Goal: Information Seeking & Learning: Check status

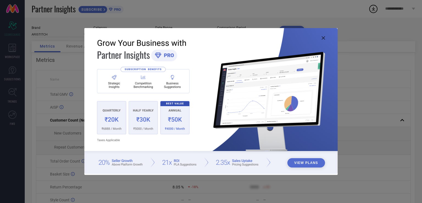
click at [325, 37] on img at bounding box center [210, 101] width 253 height 146
click at [323, 37] on icon at bounding box center [323, 37] width 3 height 3
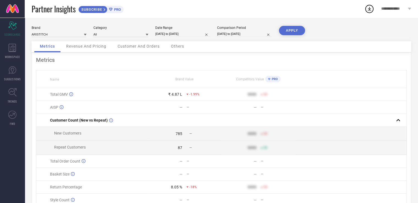
click at [85, 43] on div "Revenue And Pricing" at bounding box center [86, 46] width 51 height 11
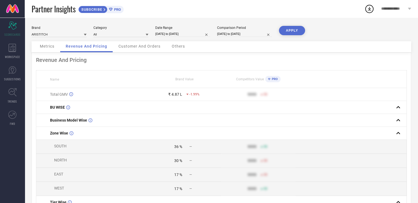
drag, startPoint x: 152, startPoint y: 53, endPoint x: 149, endPoint y: 47, distance: 6.4
click at [150, 49] on div "Metrics Revenue And Pricing Customer And Orders Others Revenue And Pricing Name…" at bounding box center [221, 193] width 379 height 305
click at [149, 44] on span "Customer And Orders" at bounding box center [139, 46] width 42 height 4
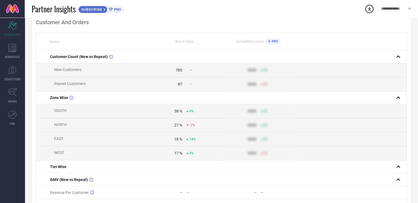
scroll to position [55, 0]
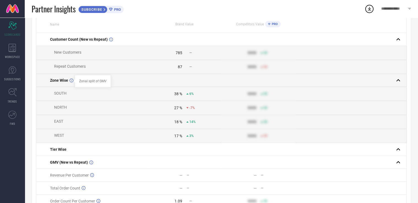
click at [72, 81] on div at bounding box center [74, 81] width 4 height 4
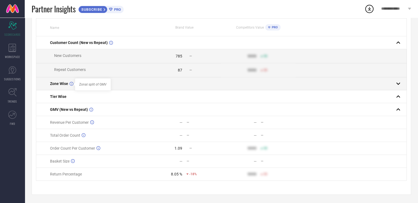
click at [72, 82] on div at bounding box center [74, 84] width 4 height 4
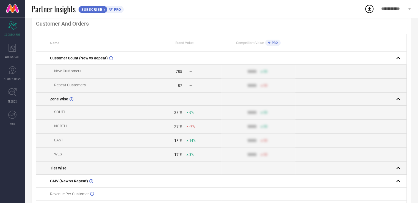
scroll to position [0, 0]
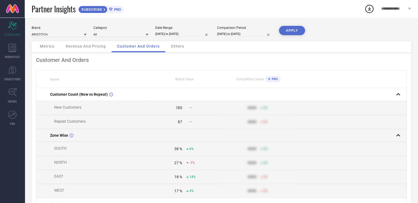
select select "8"
select select "2024"
select select "9"
select select "2024"
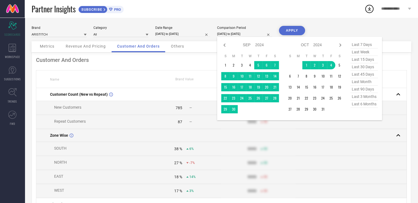
click at [252, 35] on input "[DATE] to [DATE]" at bounding box center [244, 34] width 55 height 6
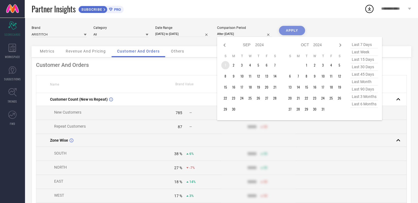
click at [224, 68] on td "1" at bounding box center [225, 65] width 8 height 8
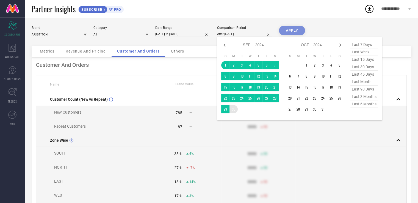
type input "[DATE] to [DATE]"
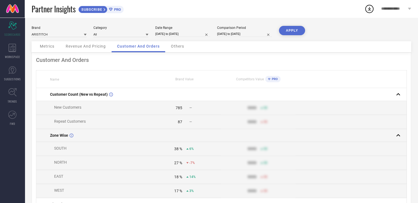
click at [284, 31] on button "APPLY" at bounding box center [292, 30] width 26 height 9
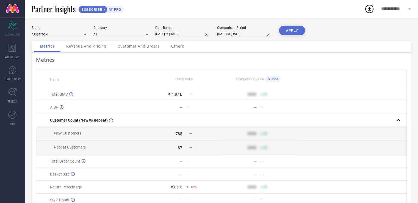
click at [242, 32] on input "[DATE] to [DATE]" at bounding box center [244, 34] width 55 height 6
select select "8"
select select "2024"
select select "9"
select select "2024"
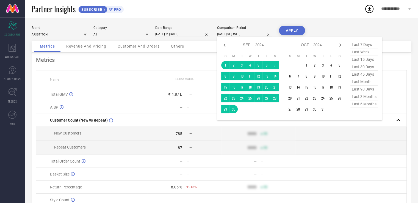
click at [257, 41] on div "Jan Feb Mar Apr May Jun [DATE] Aug Sep Oct Nov [DATE] 2015 2016 2017 2018 2019 …" at bounding box center [299, 78] width 165 height 83
drag, startPoint x: 257, startPoint y: 43, endPoint x: 271, endPoint y: 44, distance: 14.3
click at [257, 43] on select "2014 2015 2016 2017 2018 2019 2020 2021 2022 2023 2024 2025 2026 2027 2028 2029…" at bounding box center [259, 45] width 9 height 8
click at [225, 46] on icon at bounding box center [224, 45] width 7 height 7
select select "7"
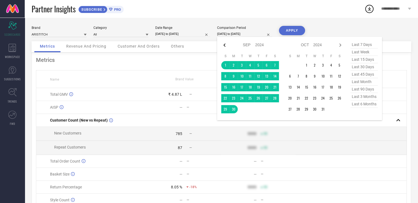
select select "2024"
select select "8"
select select "2024"
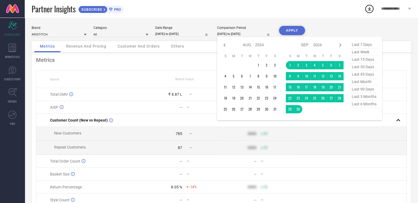
click at [225, 46] on icon at bounding box center [224, 45] width 7 height 7
select select "6"
select select "2024"
select select "7"
select select "2024"
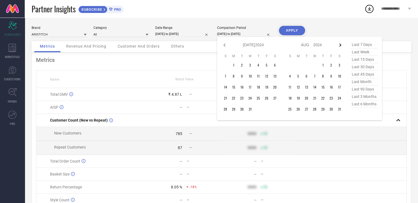
click at [338, 45] on icon at bounding box center [340, 45] width 7 height 7
select select "7"
select select "2024"
select select "8"
select select "2024"
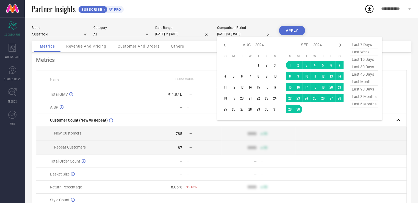
click at [338, 45] on icon at bounding box center [340, 45] width 7 height 7
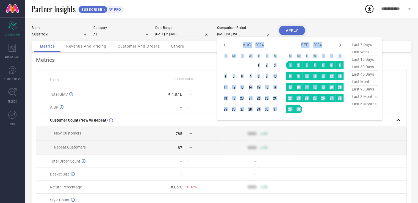
select select "9"
select select "2024"
select select "10"
select select "2024"
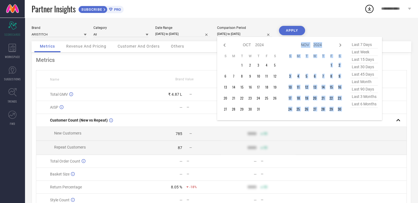
click at [338, 45] on icon at bounding box center [340, 45] width 7 height 7
select select "10"
select select "2024"
select select "11"
select select "2024"
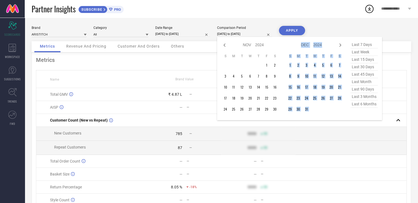
click at [338, 45] on icon at bounding box center [340, 45] width 7 height 7
select select "11"
select select "2024"
select select "2025"
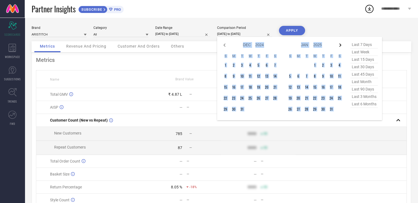
click at [339, 45] on icon at bounding box center [340, 45] width 7 height 7
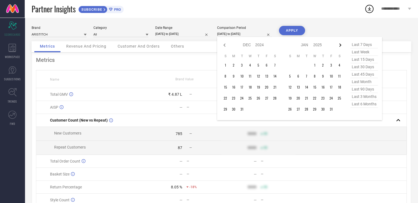
select select "1"
select select "2025"
select select "2"
select select "2025"
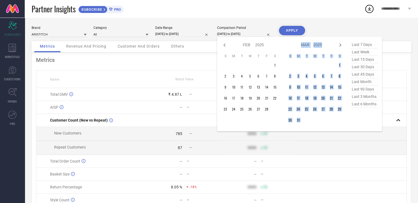
click at [339, 46] on icon at bounding box center [340, 45] width 7 height 7
select select "2"
select select "2025"
select select "3"
select select "2025"
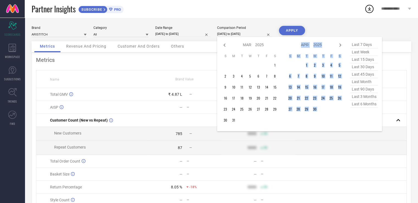
click at [339, 46] on icon at bounding box center [340, 44] width 2 height 3
select select "3"
select select "2025"
select select "4"
select select "2025"
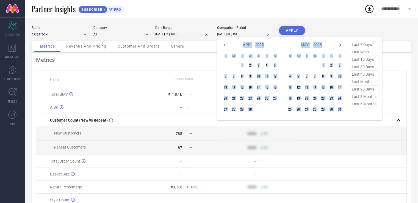
click at [339, 46] on icon at bounding box center [340, 45] width 7 height 7
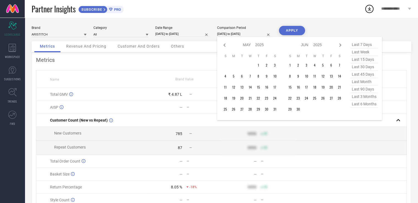
click at [339, 46] on icon at bounding box center [340, 45] width 7 height 7
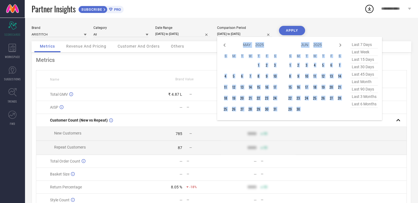
select select "6"
select select "2025"
select select "7"
select select "2025"
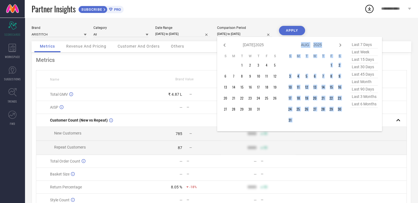
click at [339, 46] on icon at bounding box center [340, 45] width 7 height 7
select select "7"
select select "2025"
select select "8"
select select "2025"
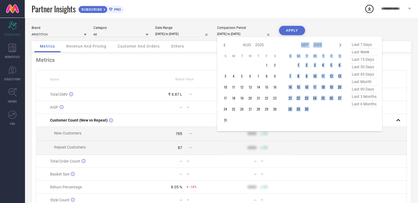
click at [338, 46] on icon at bounding box center [340, 45] width 7 height 7
select select "8"
select select "2025"
select select "9"
select select "2025"
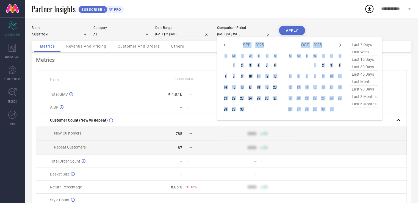
click at [338, 47] on icon at bounding box center [340, 45] width 7 height 7
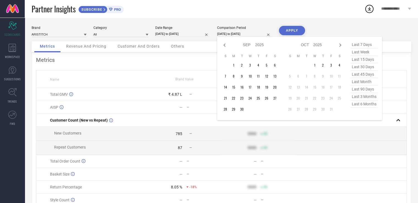
select select "9"
select select "2025"
select select "10"
select select "2025"
click at [228, 45] on div "Jan Feb Mar Apr May Jun [DATE] Aug Sep Oct Nov [DATE] 2016 2017 2018 2019 2020 …" at bounding box center [253, 45] width 51 height 8
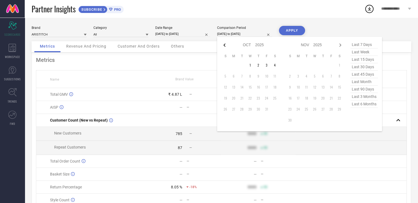
click at [226, 45] on icon at bounding box center [224, 45] width 7 height 7
select select "8"
select select "2025"
select select "9"
select select "2025"
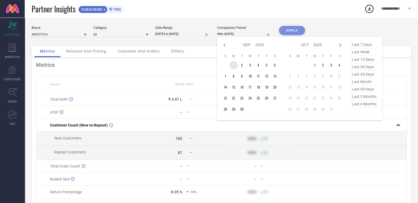
click at [233, 65] on td "1" at bounding box center [233, 65] width 8 height 8
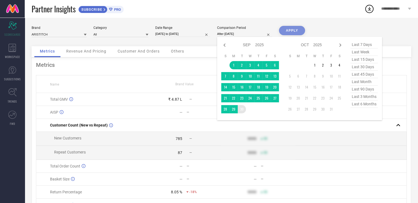
type input "[DATE] to [DATE]"
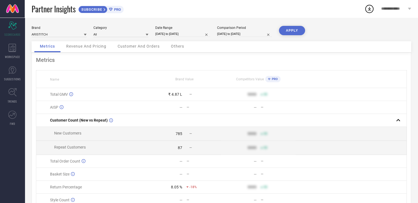
click at [290, 30] on button "APPLY" at bounding box center [292, 30] width 26 height 9
click at [98, 47] on span "Revenue And Pricing" at bounding box center [86, 46] width 40 height 4
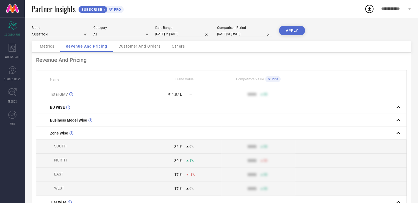
click at [50, 45] on span "Metrics" at bounding box center [47, 46] width 15 height 4
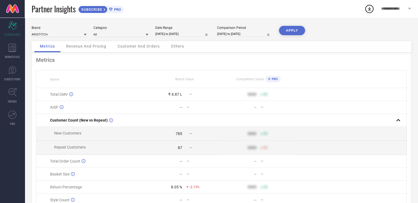
click at [104, 46] on span "Revenue And Pricing" at bounding box center [86, 46] width 40 height 4
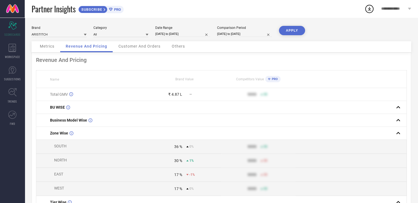
click at [140, 43] on div "Customer And Orders" at bounding box center [139, 46] width 53 height 11
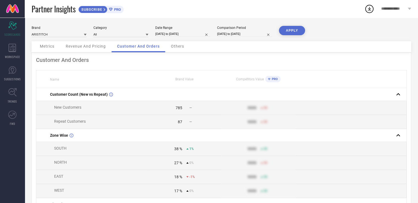
click at [178, 45] on span "Others" at bounding box center [177, 46] width 13 height 4
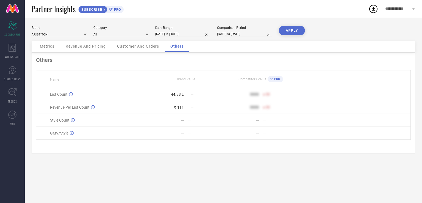
click at [264, 184] on div "Brand ARISTITCH Category All Date Range [DATE] to [DATE] Comparison Period [DAT…" at bounding box center [223, 110] width 397 height 185
click at [5, 25] on div "Scorecard SCORECARDS" at bounding box center [12, 29] width 25 height 22
click at [20, 27] on div "Scorecard SCORECARDS" at bounding box center [12, 29] width 25 height 22
